Goal: Find specific page/section: Find specific page/section

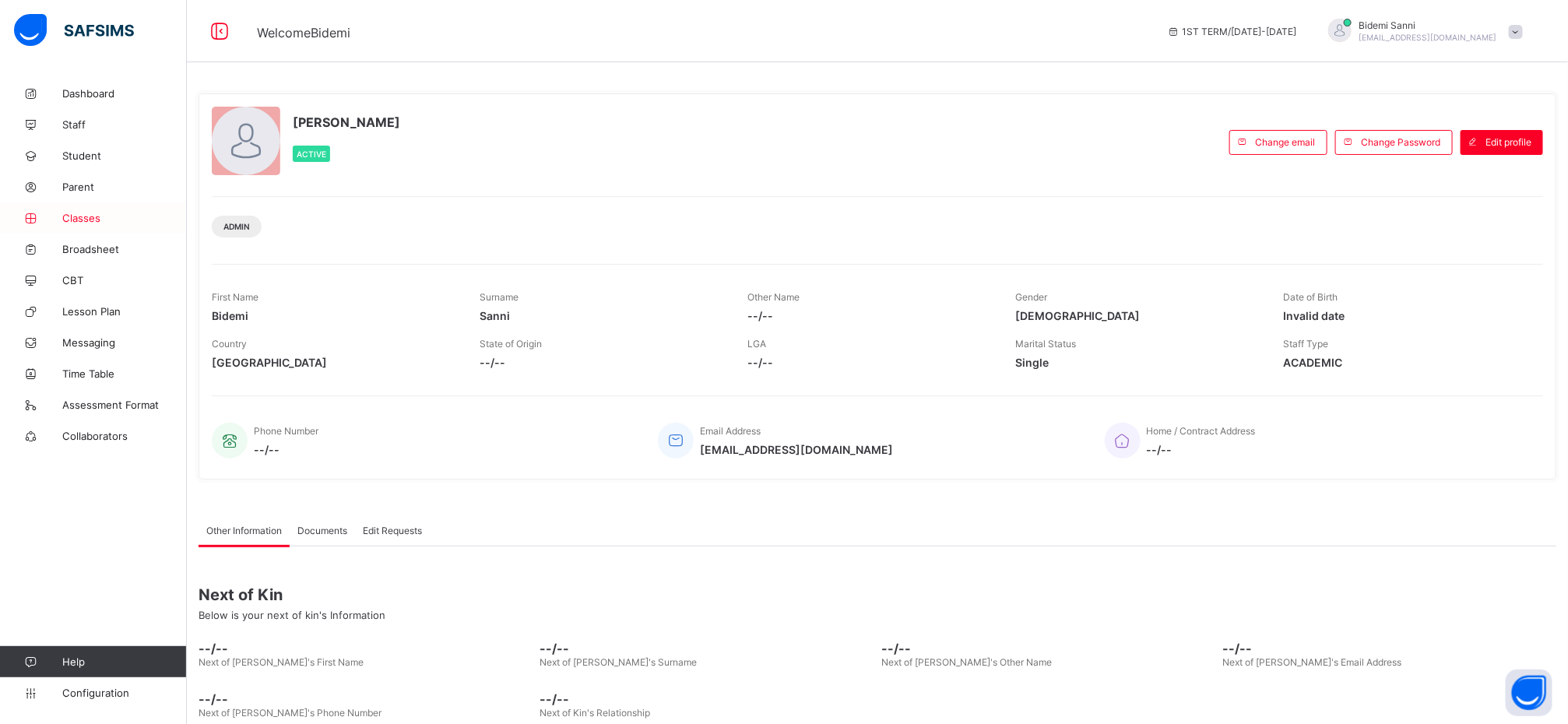
click at [74, 227] on link "Classes" at bounding box center [93, 217] width 187 height 31
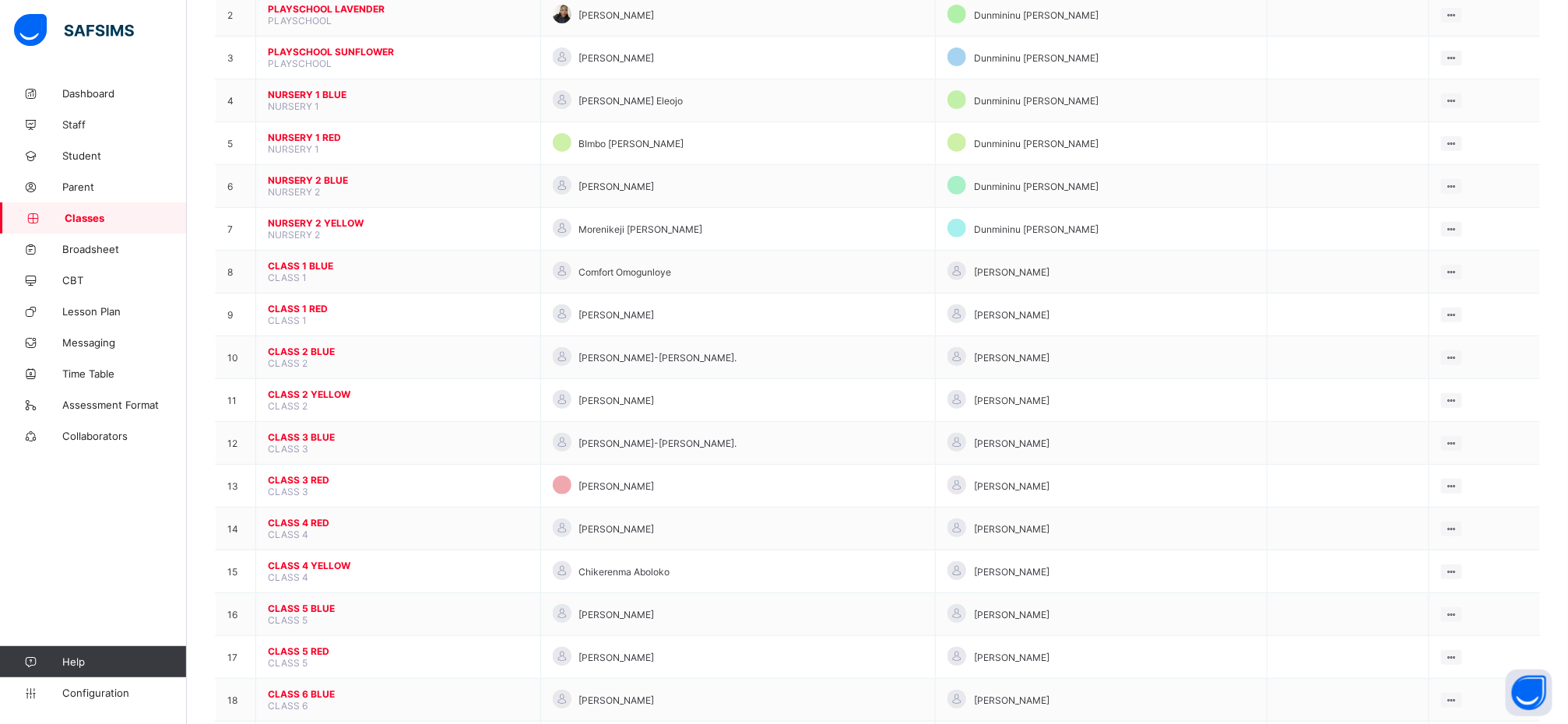
scroll to position [238, 0]
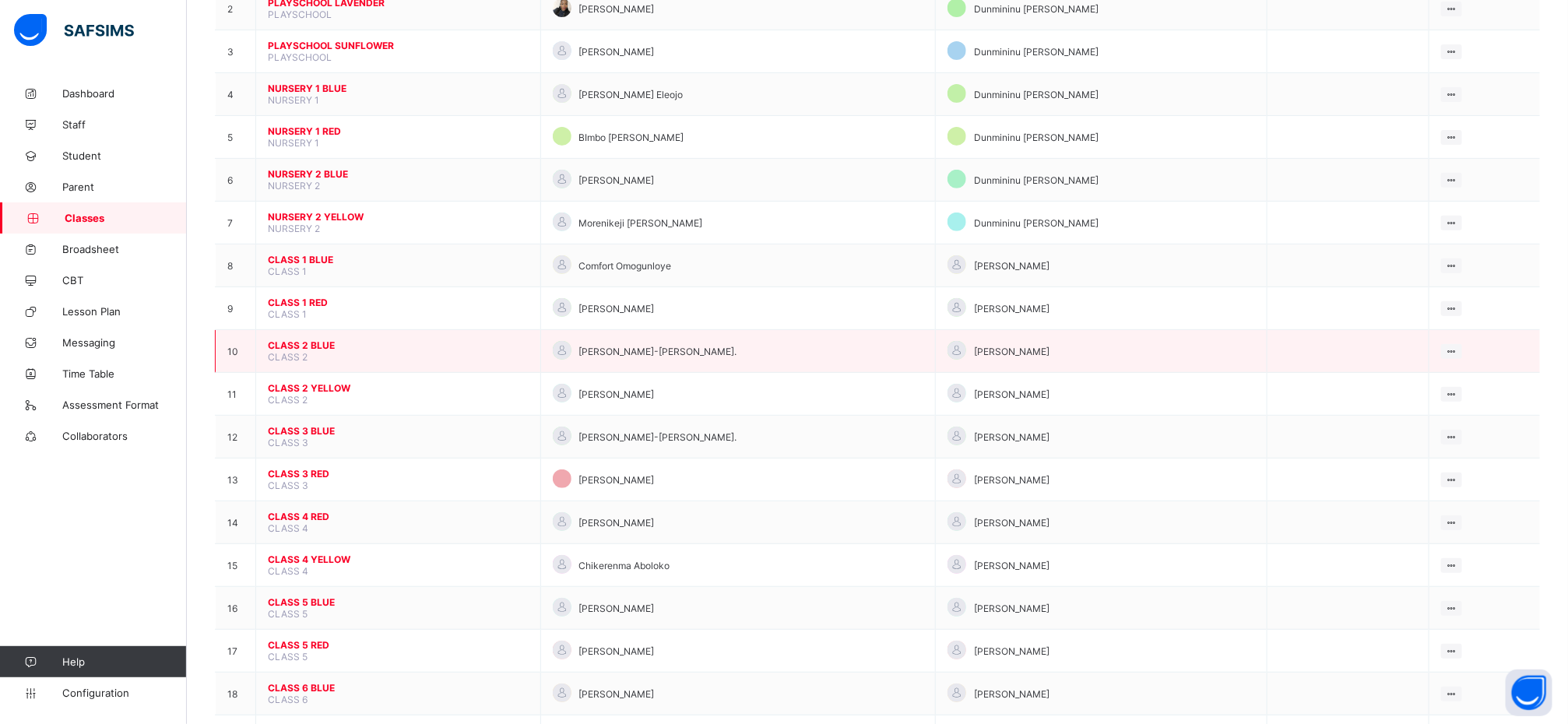
click at [311, 351] on span "CLASS 2 BLUE" at bounding box center [399, 345] width 261 height 12
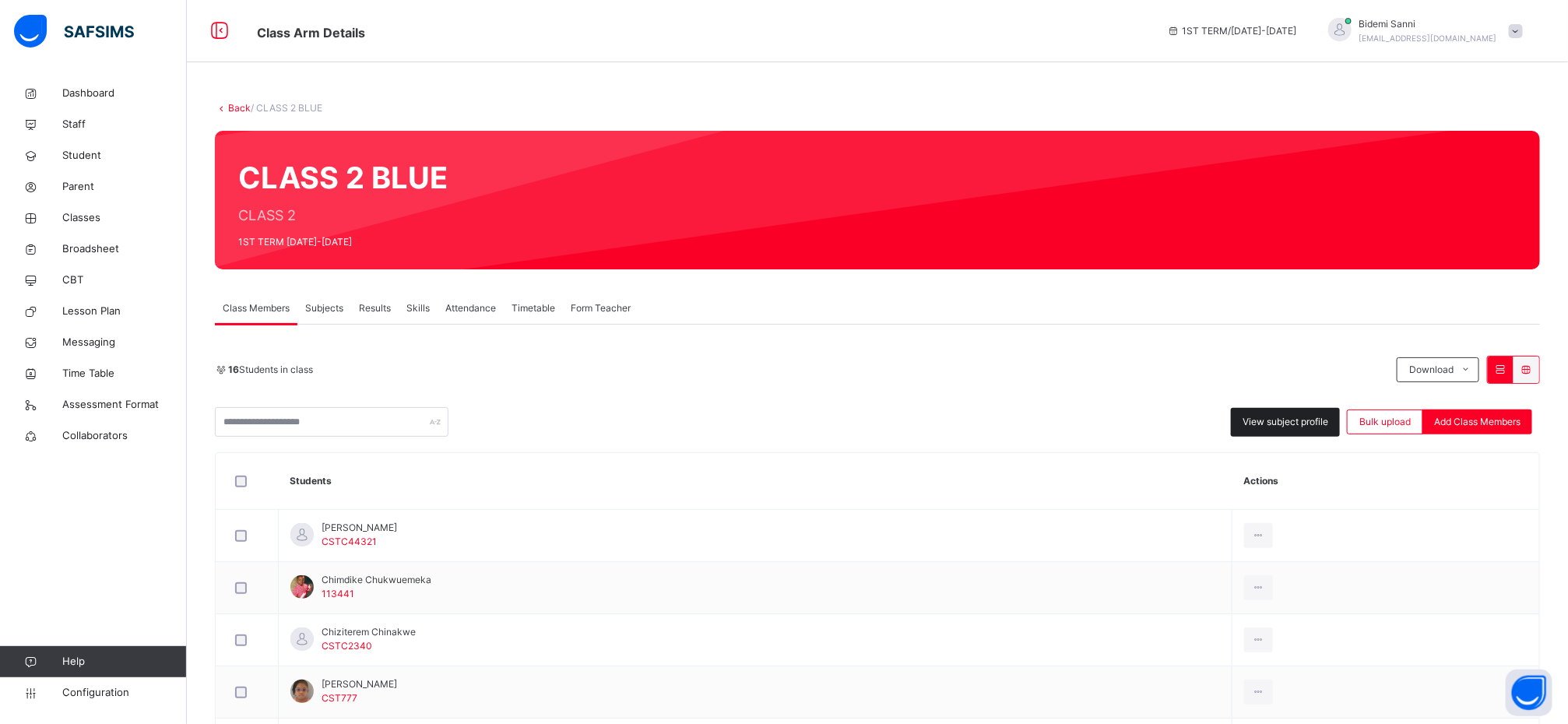
click at [1320, 432] on div "View subject profile" at bounding box center [1286, 422] width 109 height 28
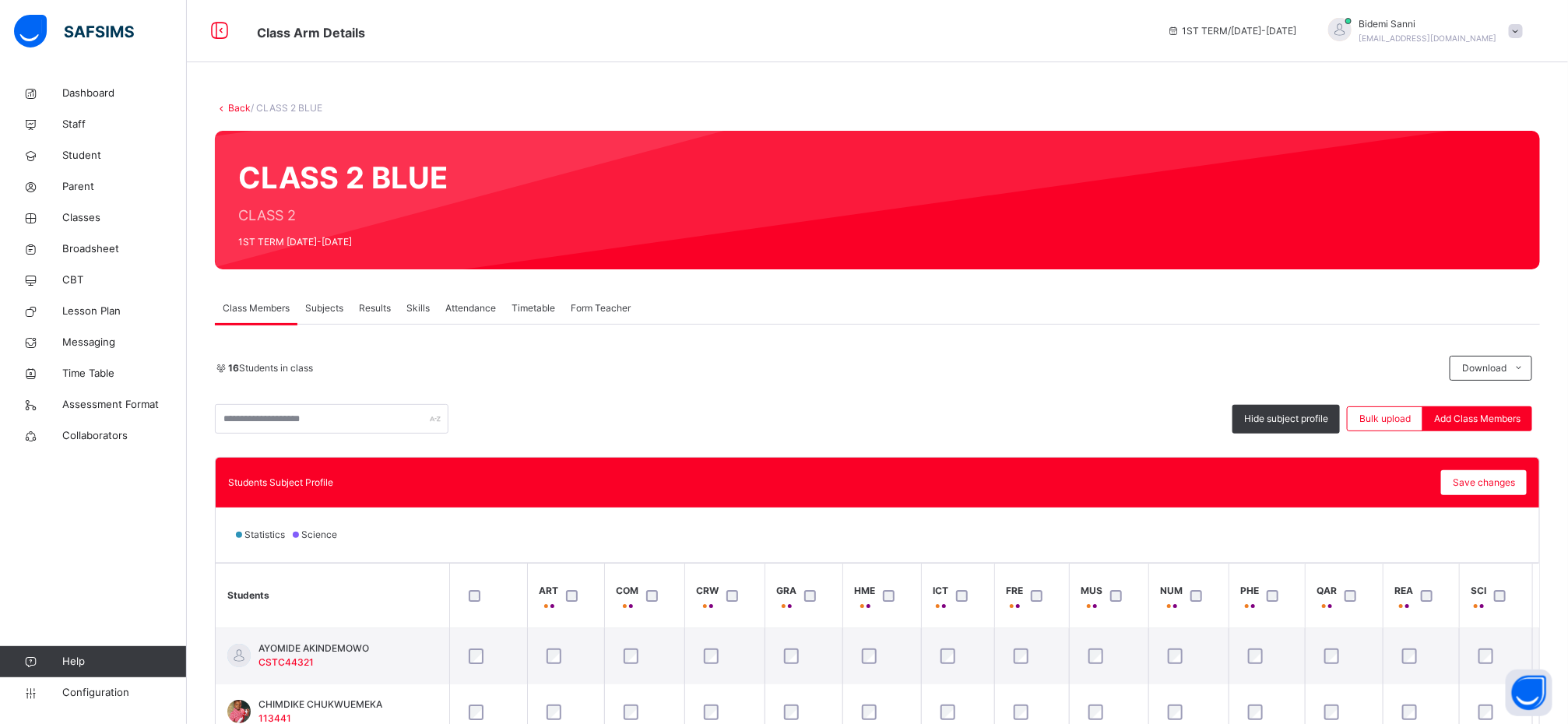
click at [338, 318] on div "Subjects" at bounding box center [324, 307] width 54 height 31
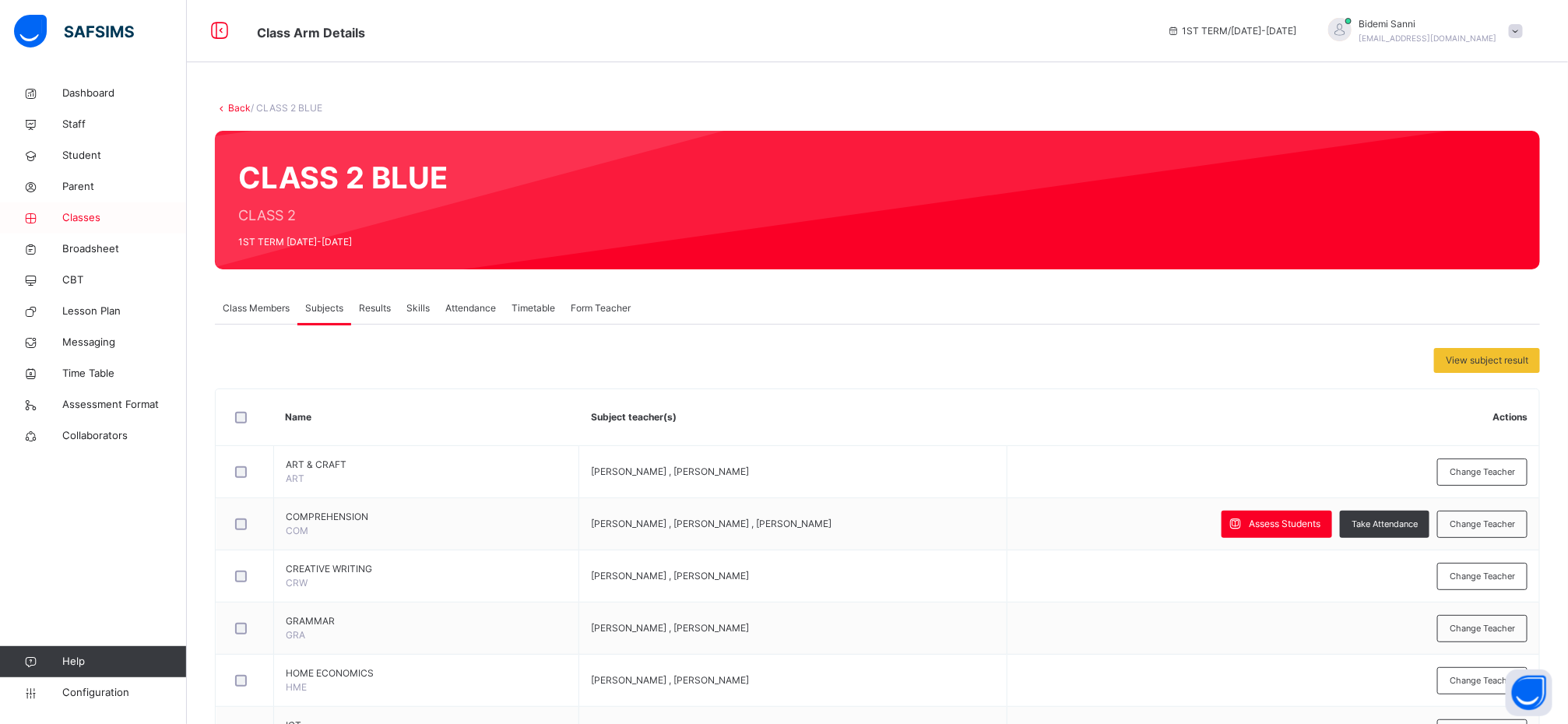
click at [71, 215] on span "Classes" at bounding box center [125, 218] width 125 height 16
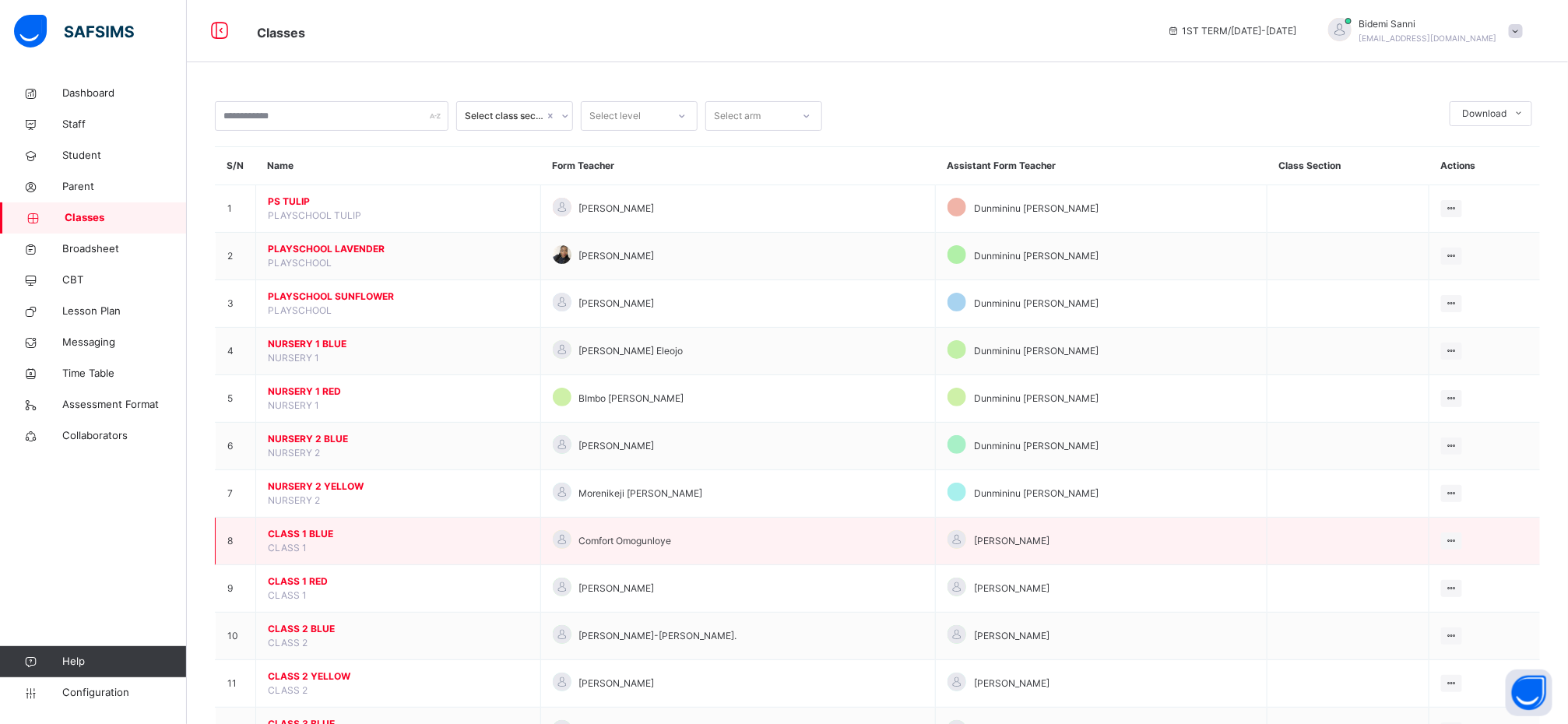
click at [313, 534] on span "CLASS 1 BLUE" at bounding box center [399, 534] width 261 height 14
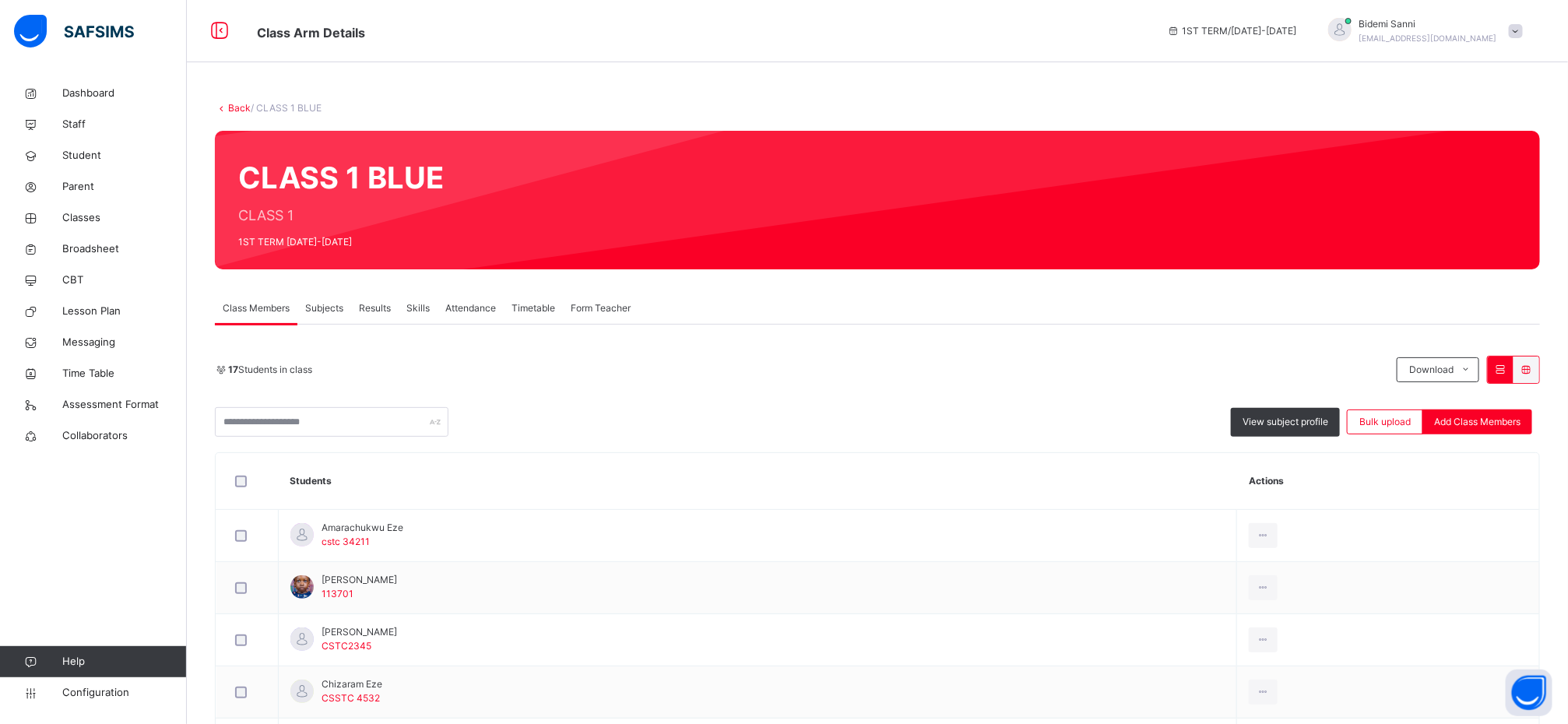
click at [332, 314] on span "Subjects" at bounding box center [324, 308] width 38 height 14
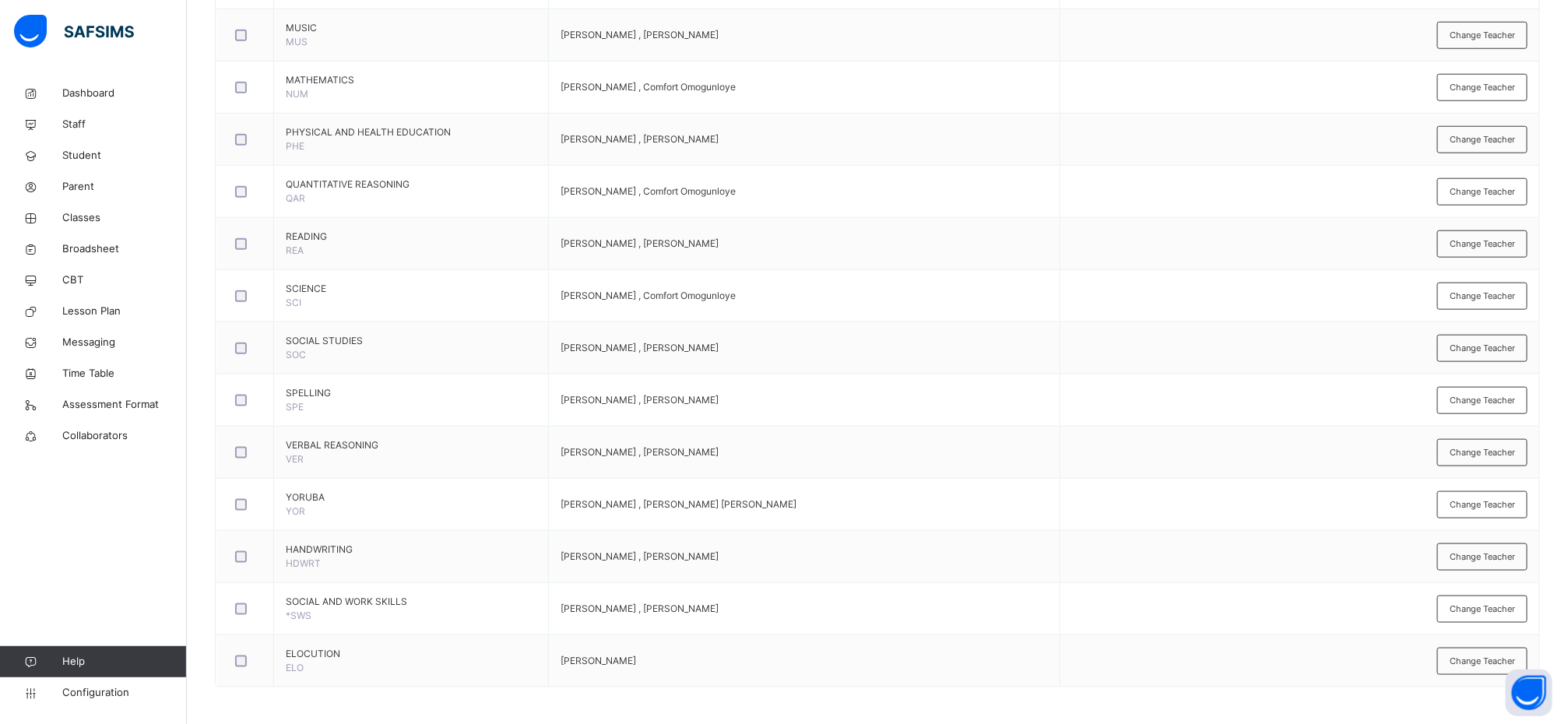
scroll to position [813, 0]
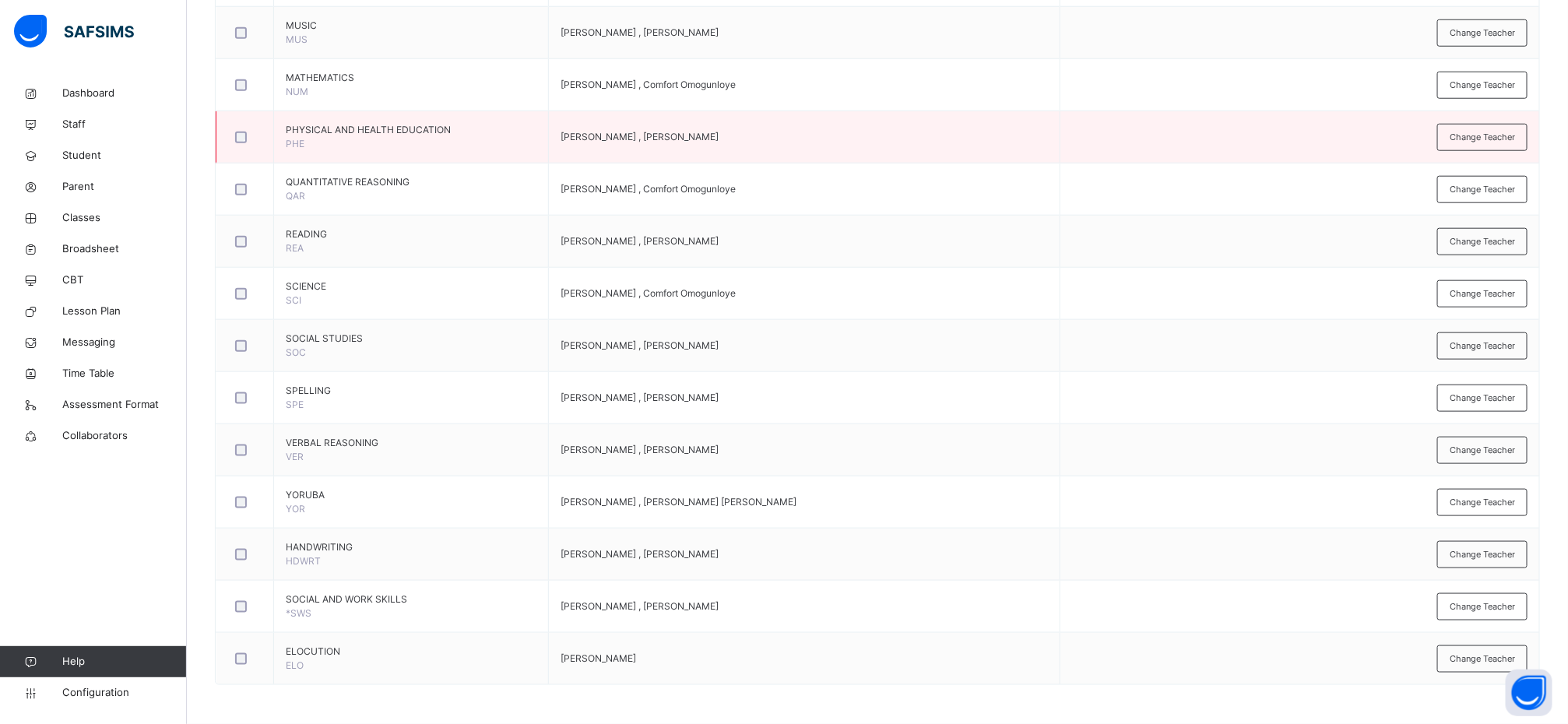
click at [1143, 136] on td "Change Teacher" at bounding box center [1300, 138] width 479 height 52
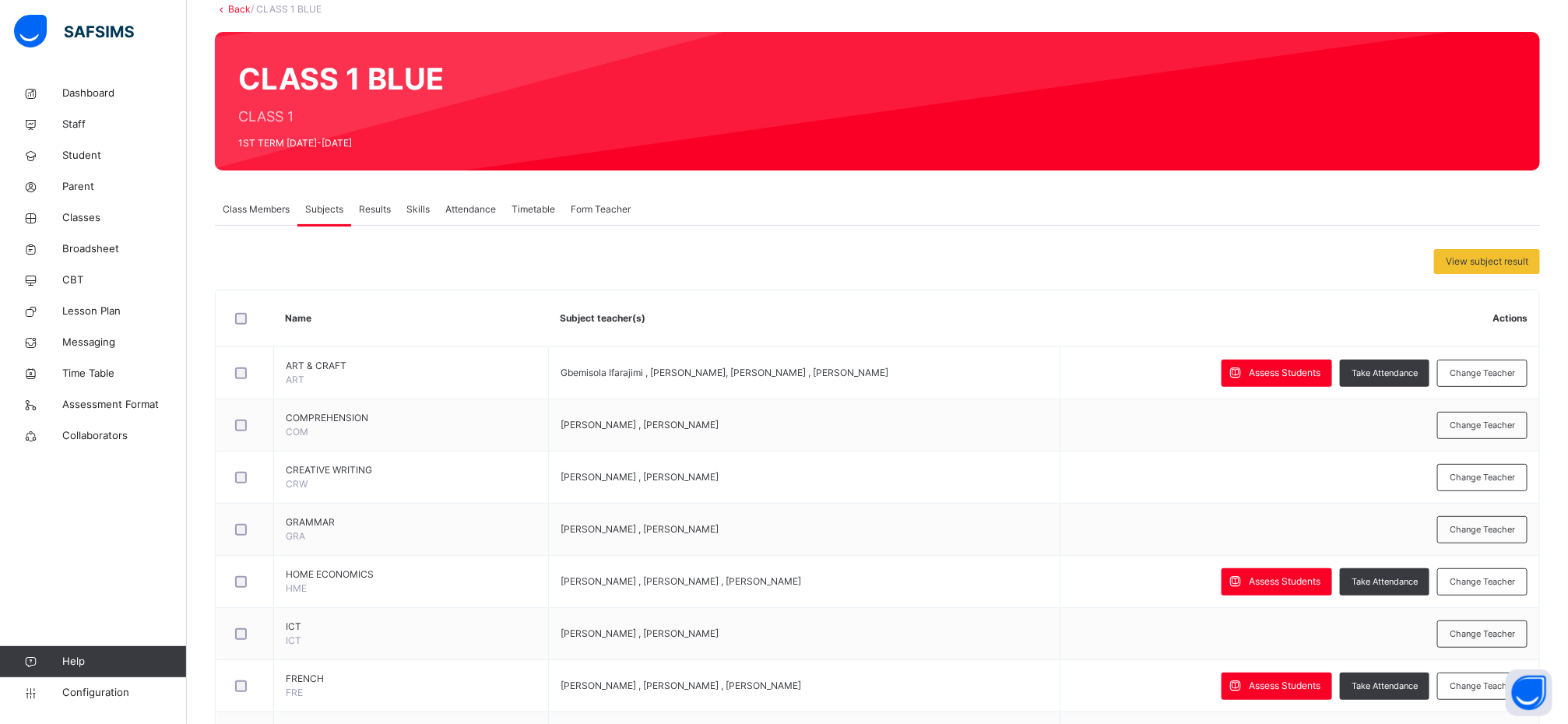
scroll to position [0, 0]
